Goal: Transaction & Acquisition: Purchase product/service

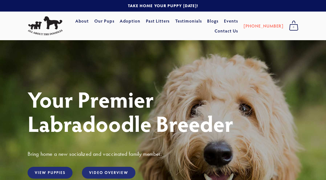
click at [171, 4] on link at bounding box center [163, 6] width 326 height 12
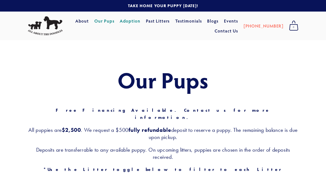
click at [140, 22] on link "Adoption" at bounding box center [130, 21] width 21 height 10
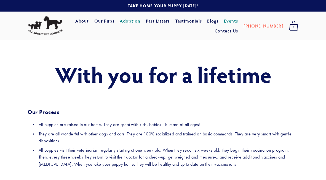
click at [238, 21] on link "Events" at bounding box center [231, 21] width 14 height 10
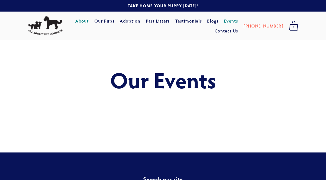
click at [89, 20] on link "About" at bounding box center [82, 21] width 14 height 10
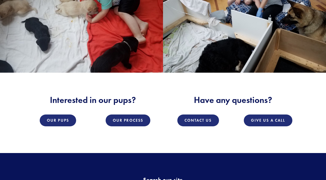
scroll to position [661, 0]
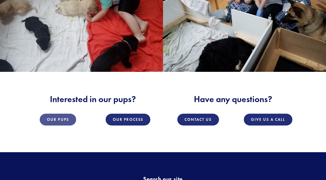
click at [58, 123] on link "Our Pups" at bounding box center [58, 120] width 36 height 12
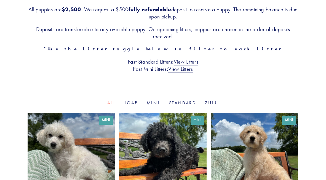
scroll to position [149, 0]
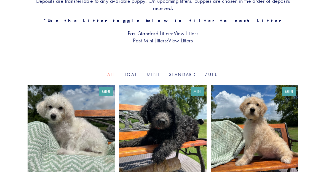
click at [150, 72] on link "Mini" at bounding box center [154, 74] width 14 height 5
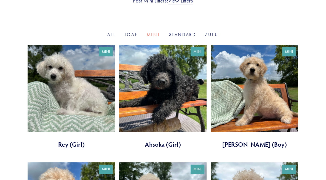
scroll to position [177, 0]
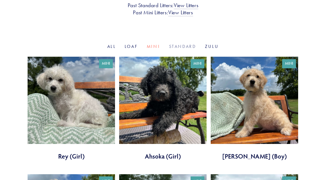
click at [182, 44] on link "Standard" at bounding box center [182, 46] width 27 height 5
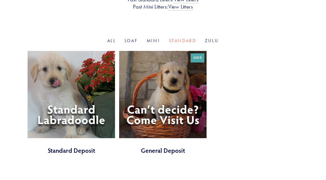
scroll to position [183, 0]
click at [132, 38] on link "Loaf" at bounding box center [131, 40] width 13 height 5
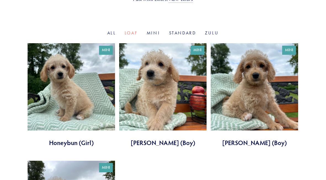
scroll to position [190, 0]
